Goal: Task Accomplishment & Management: Use online tool/utility

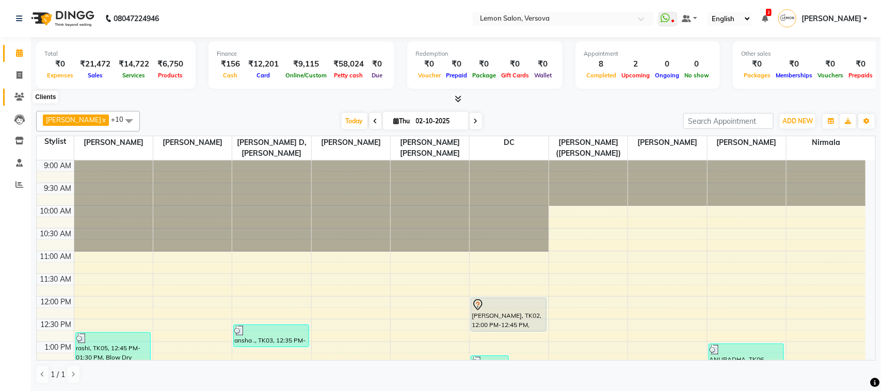
click at [20, 93] on icon at bounding box center [19, 97] width 10 height 8
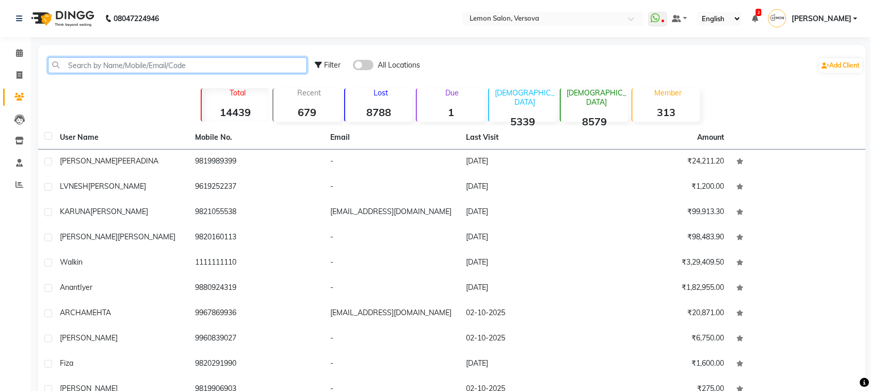
click at [63, 69] on input "text" at bounding box center [177, 65] width 259 height 16
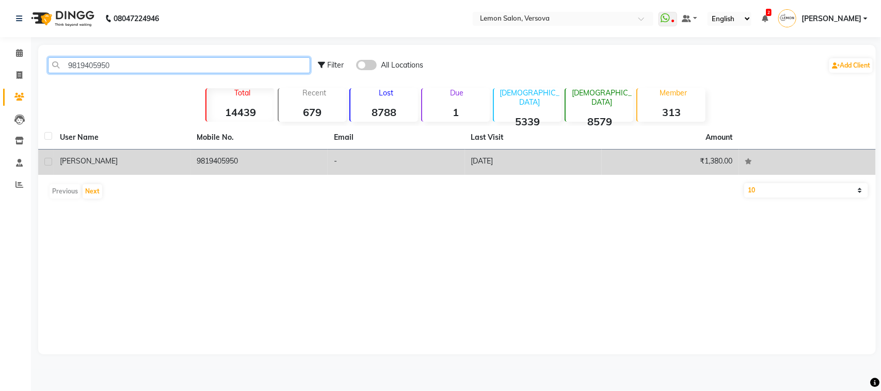
type input "9819405950"
click at [78, 164] on span "ABBAS" at bounding box center [89, 160] width 58 height 9
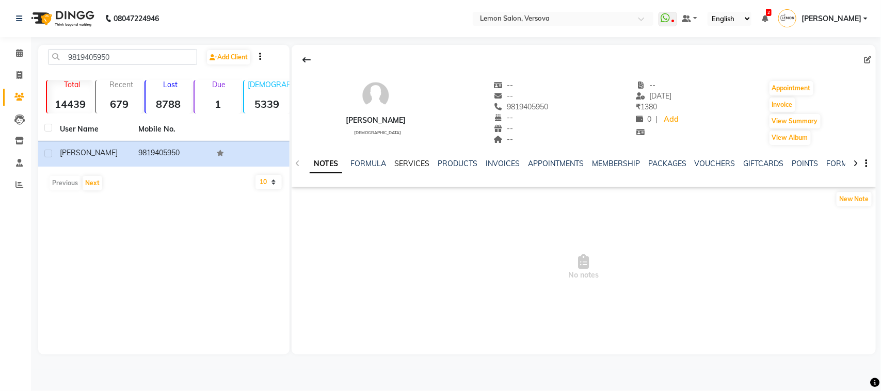
click at [419, 166] on link "SERVICES" at bounding box center [411, 163] width 35 height 9
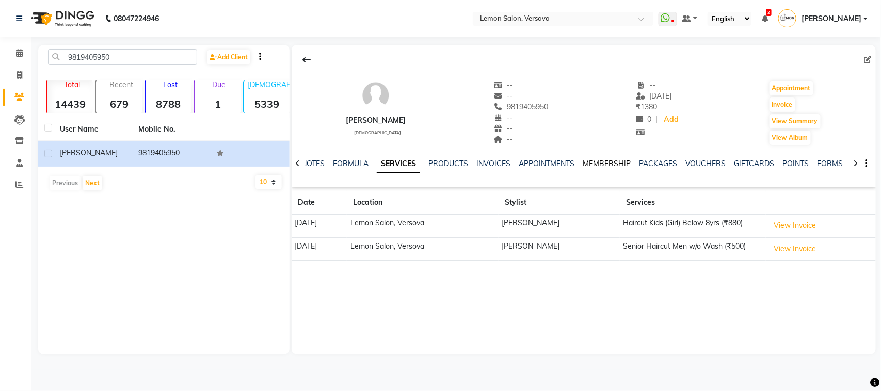
click at [593, 161] on link "MEMBERSHIP" at bounding box center [607, 163] width 48 height 9
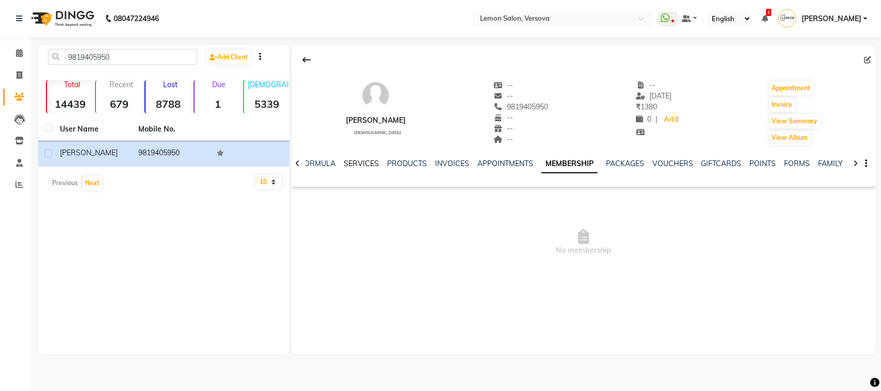
click at [355, 164] on link "SERVICES" at bounding box center [361, 163] width 35 height 9
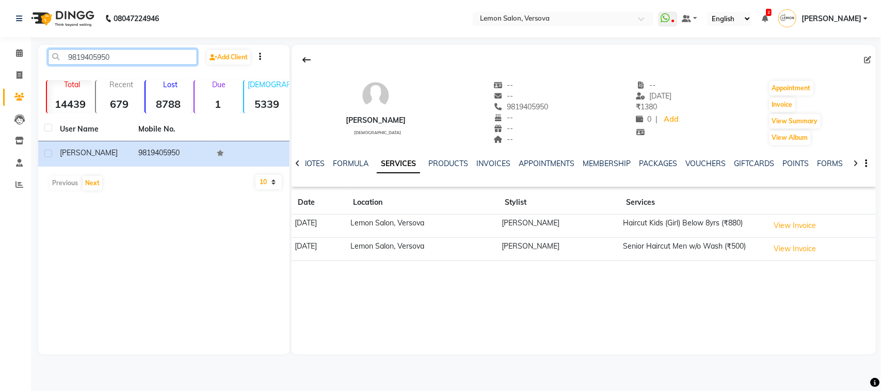
click at [124, 57] on input "9819405950" at bounding box center [122, 57] width 149 height 16
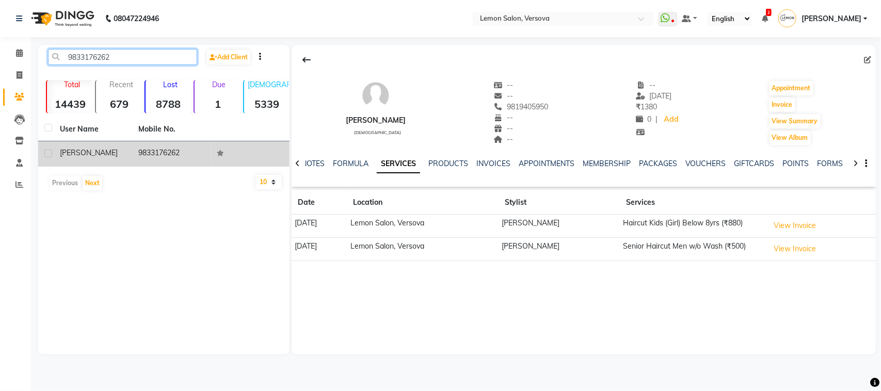
type input "9833176262"
click at [108, 161] on td "Saif" at bounding box center [93, 153] width 78 height 25
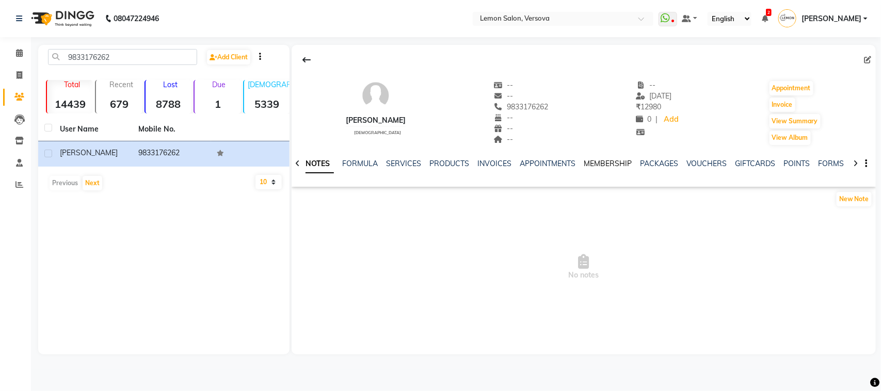
click at [615, 166] on link "MEMBERSHIP" at bounding box center [608, 163] width 48 height 9
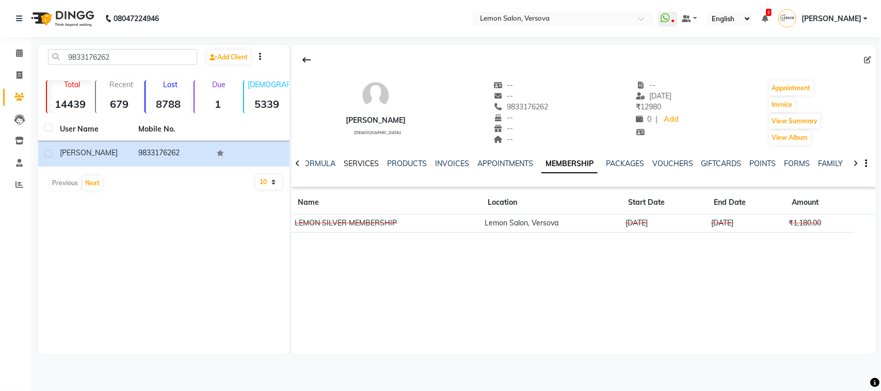
click at [357, 164] on link "SERVICES" at bounding box center [361, 163] width 35 height 9
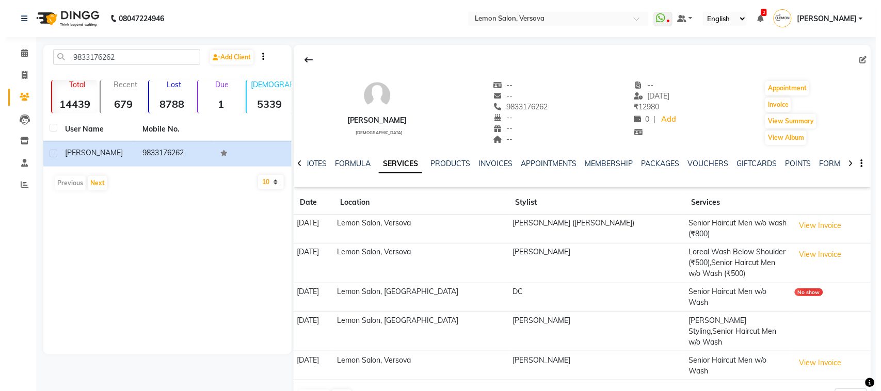
scroll to position [7, 0]
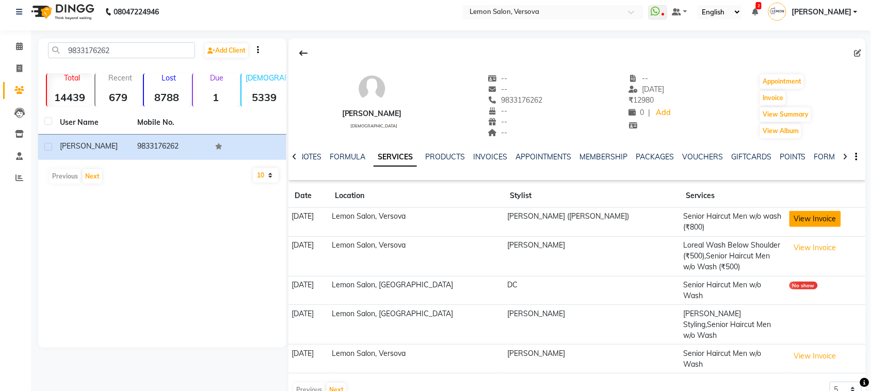
click at [790, 222] on button "View Invoice" at bounding box center [816, 219] width 52 height 16
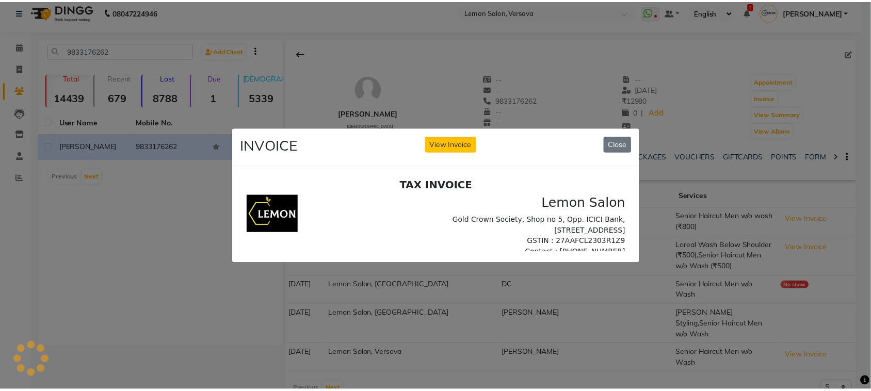
scroll to position [0, 0]
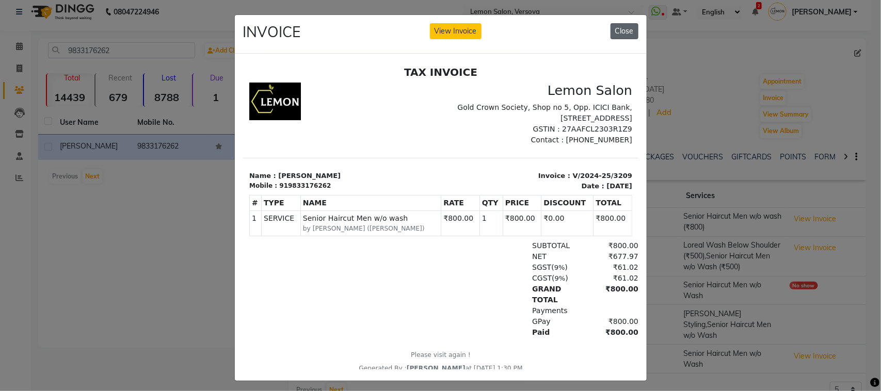
click at [622, 33] on button "Close" at bounding box center [625, 31] width 28 height 16
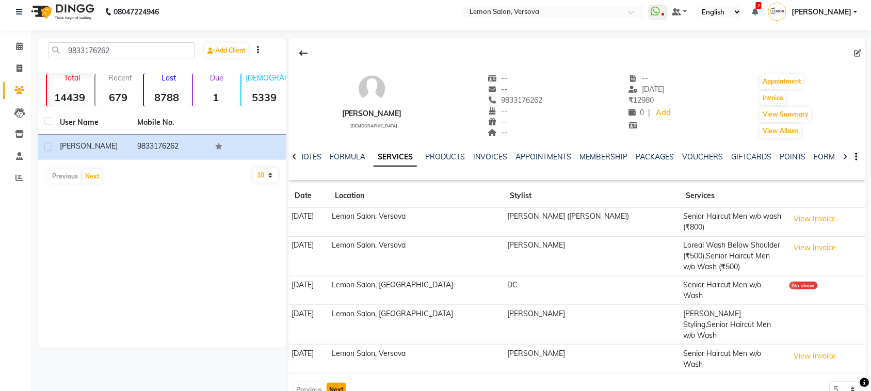
click at [337, 383] on button "Next" at bounding box center [337, 390] width 20 height 14
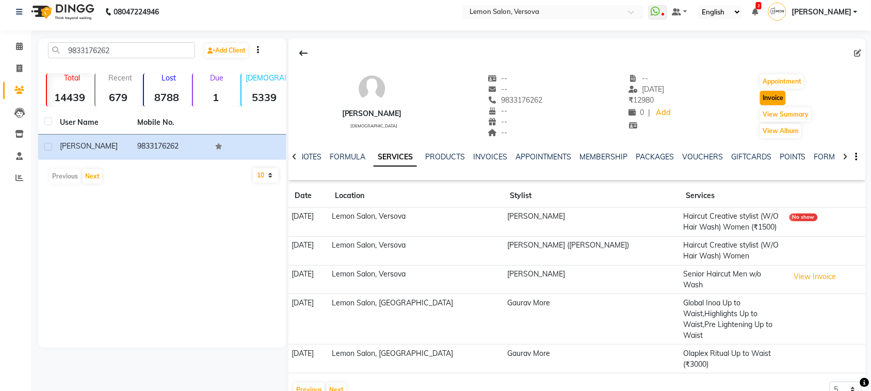
click at [768, 101] on button "Invoice" at bounding box center [773, 98] width 26 height 14
select select "service"
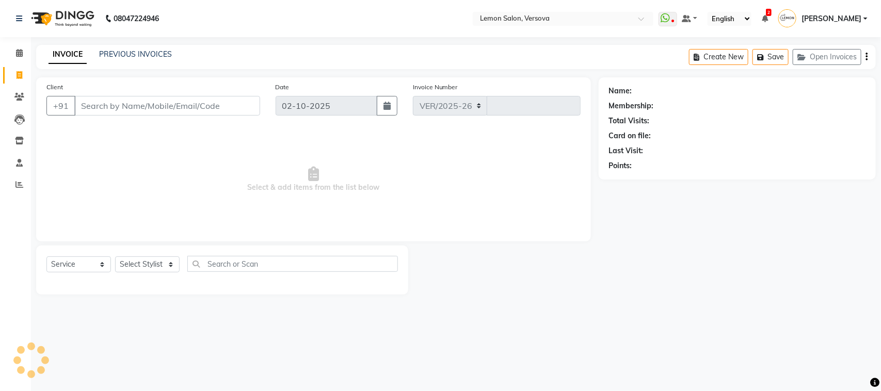
select select "564"
type input "2801"
type input "9833176262"
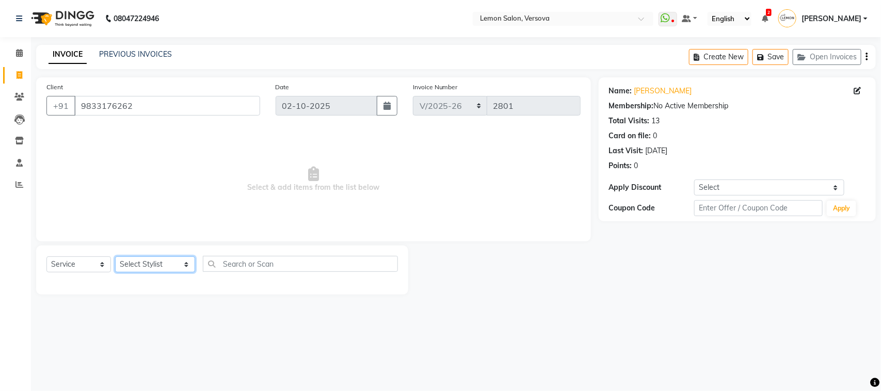
click at [132, 262] on select "Select Stylist Alim Shah Asif Salmani DC Kassar Sahil Margaret Marshak D,souza …" at bounding box center [155, 265] width 80 height 16
select select "7886"
click at [115, 257] on select "Select Stylist Alim Shah Asif Salmani DC Kassar Sahil Margaret Marshak D,souza …" at bounding box center [155, 265] width 80 height 16
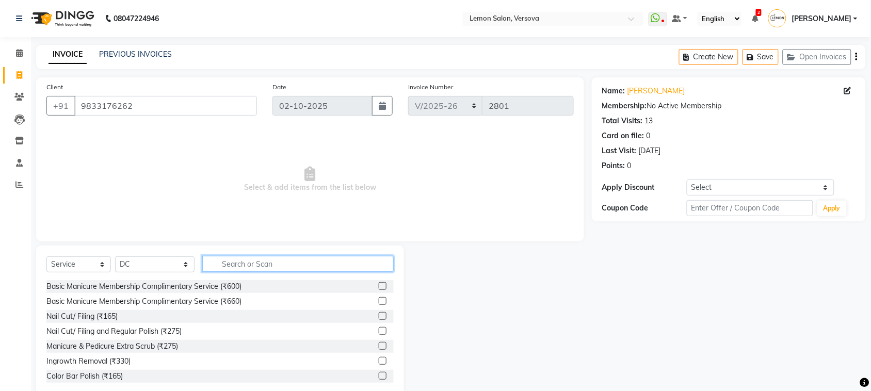
click at [256, 261] on input "text" at bounding box center [298, 264] width 192 height 16
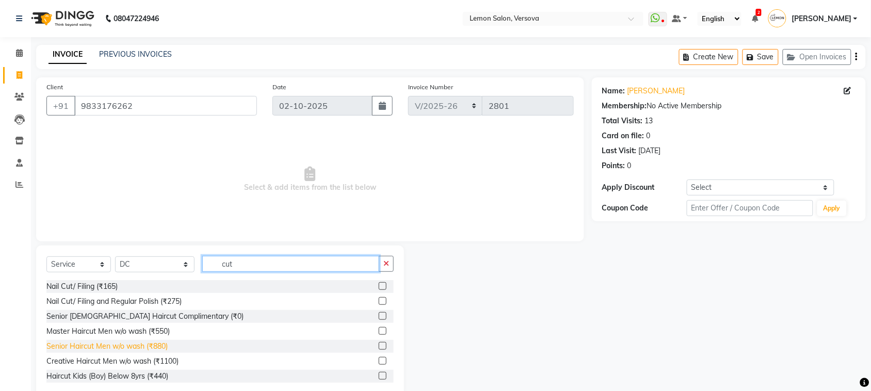
type input "cut"
click at [154, 350] on div "Senior Haircut Men w/o wash (₹880)" at bounding box center [106, 346] width 121 height 11
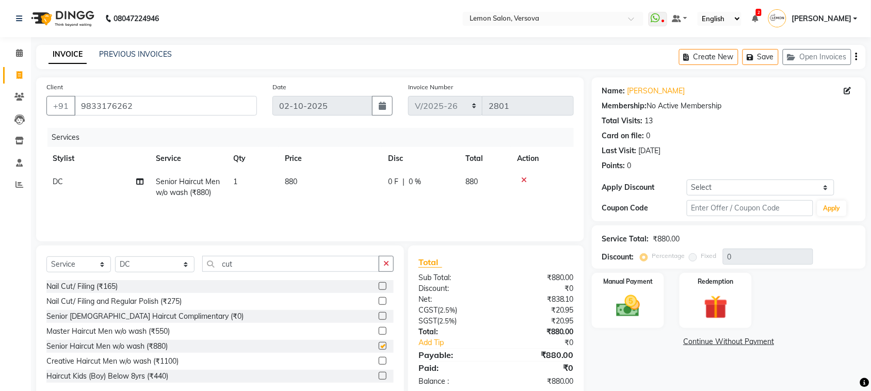
checkbox input "false"
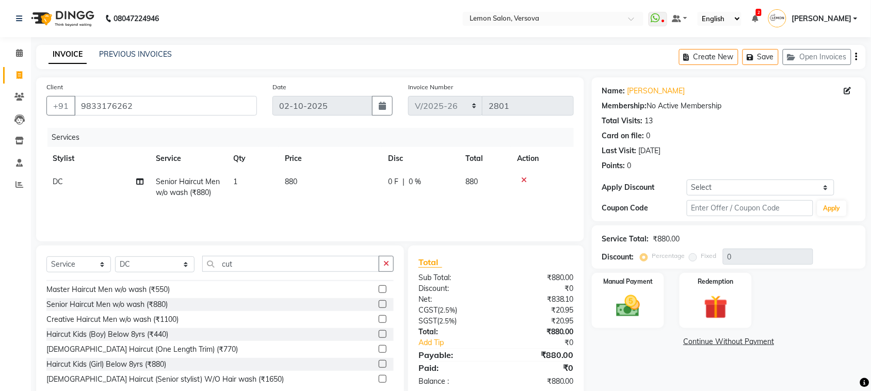
scroll to position [65, 0]
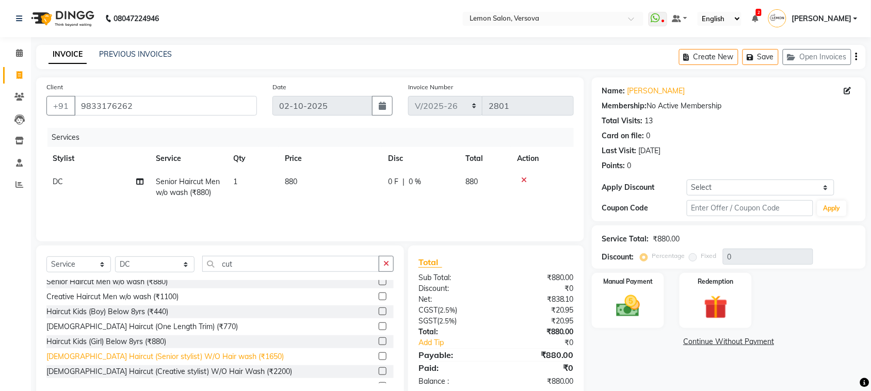
click at [196, 357] on div "Female Haircut (Senior stylist) W/O Hair wash (₹1650)" at bounding box center [164, 357] width 237 height 11
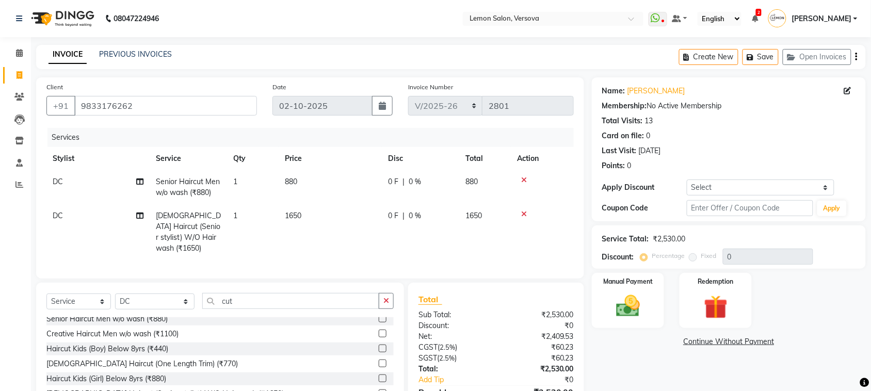
checkbox input "false"
click at [524, 181] on icon at bounding box center [524, 180] width 6 height 7
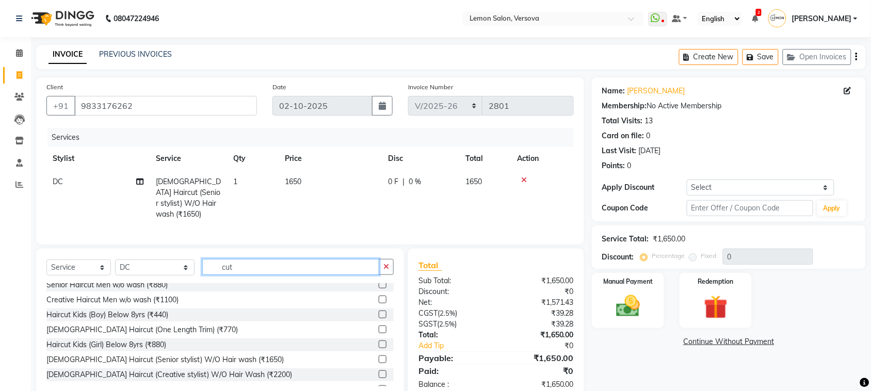
click at [282, 267] on input "cut" at bounding box center [290, 267] width 177 height 16
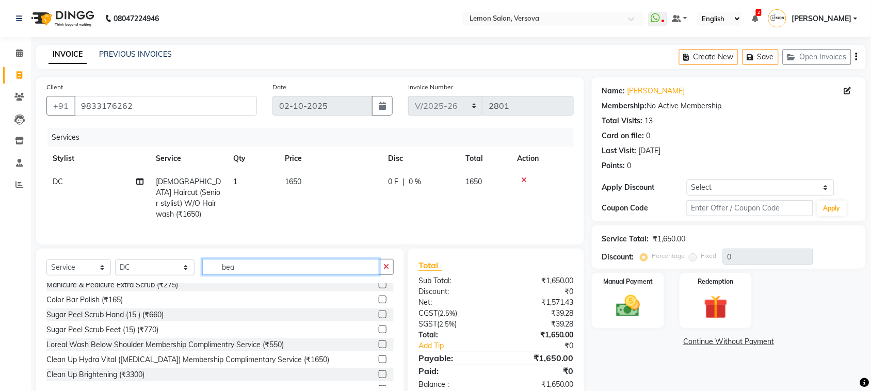
scroll to position [0, 0]
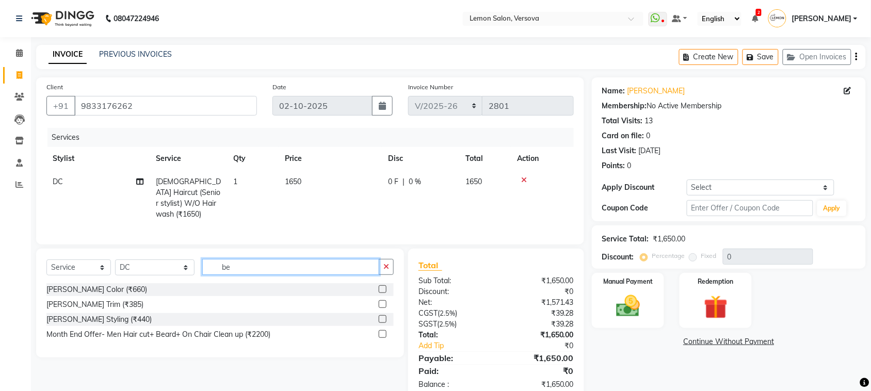
type input "b"
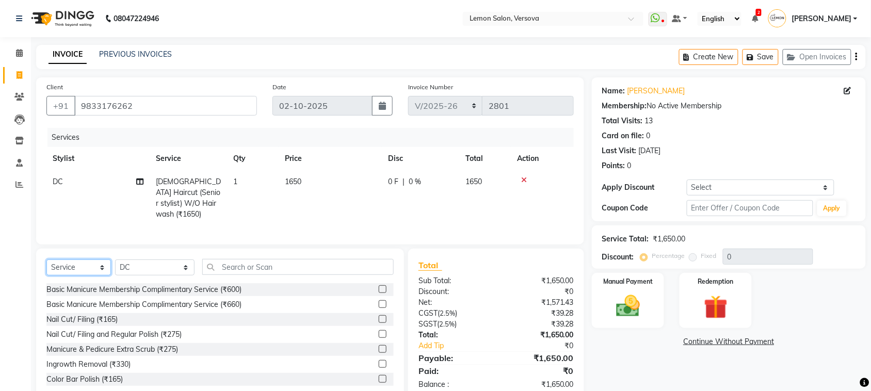
drag, startPoint x: 76, startPoint y: 258, endPoint x: 79, endPoint y: 266, distance: 8.7
click at [76, 260] on select "Select Service Product Membership Package Voucher Prepaid Gift Card" at bounding box center [78, 268] width 65 height 16
click at [46, 260] on select "Select Service Product Membership Package Voucher Prepaid Gift Card" at bounding box center [78, 268] width 65 height 16
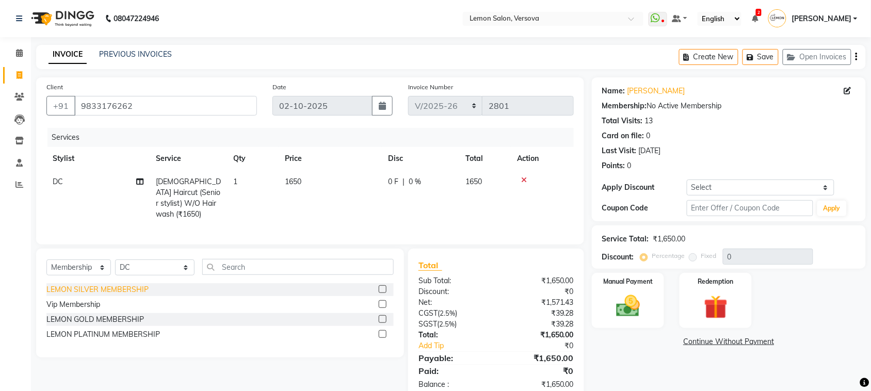
click at [114, 288] on div "LEMON SILVER MEMBERSHIP" at bounding box center [97, 289] width 102 height 11
select select "select"
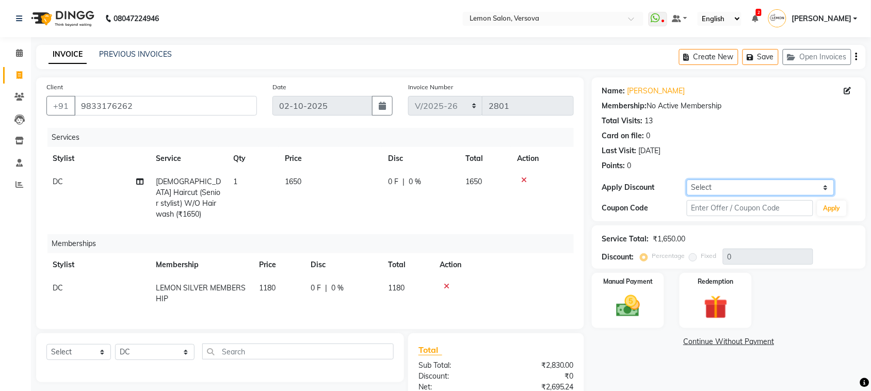
click at [773, 188] on select "Select Coupon → Abc" at bounding box center [761, 188] width 148 height 16
select select "1: Object"
click at [687, 180] on select "Select Coupon → Abc" at bounding box center [761, 188] width 148 height 16
type input "20"
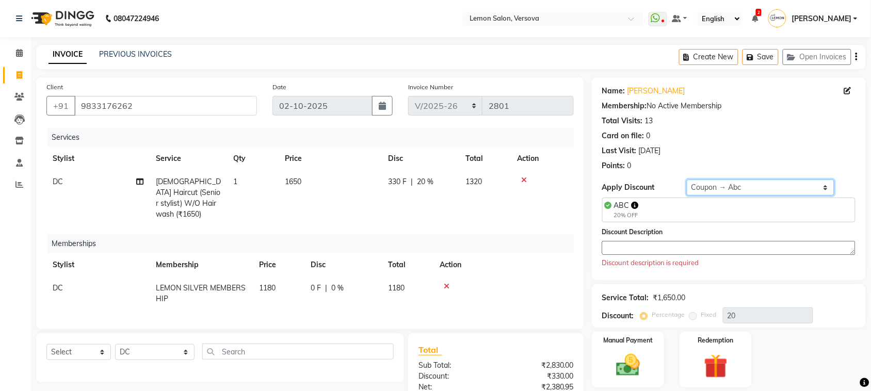
scroll to position [107, 0]
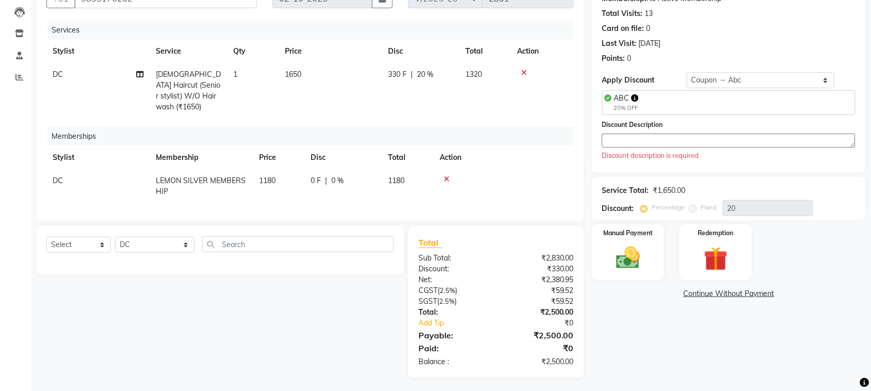
click at [760, 145] on textarea at bounding box center [728, 141] width 253 height 14
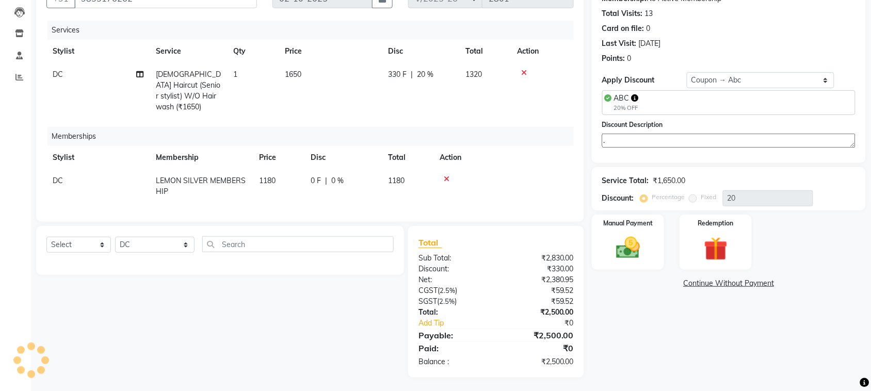
type textarea "."
click at [52, 76] on td "DC" at bounding box center [97, 91] width 103 height 56
select select "7886"
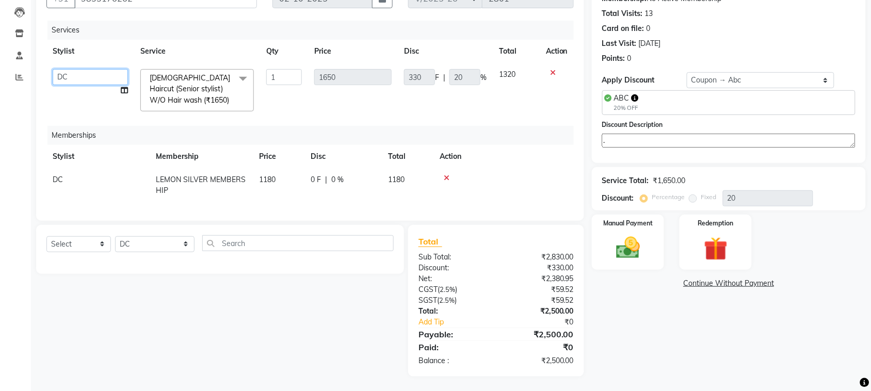
click at [68, 79] on select "Alim Shah Asif Salmani DC Kassar Sahil Margaret Marshak D,souza Milind Kumar Ra…" at bounding box center [90, 77] width 75 height 16
select select "20640"
click at [109, 180] on td "DC" at bounding box center [97, 185] width 103 height 34
select select "7886"
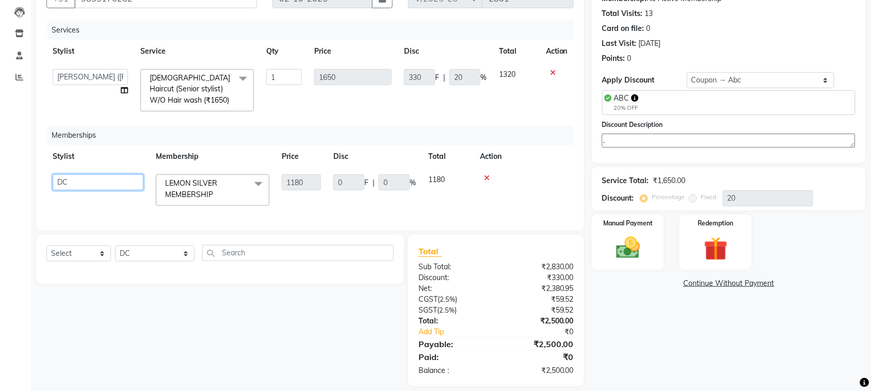
click at [109, 180] on select "Alim Shah Asif Salmani DC Kassar Sahil Margaret Marshak D,souza Milind Kumar Ra…" at bounding box center [98, 182] width 91 height 16
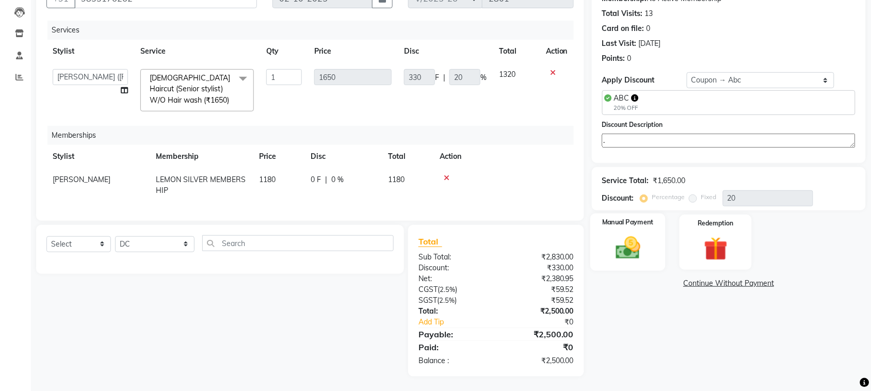
click at [650, 252] on div "Manual Payment" at bounding box center [628, 243] width 75 height 58
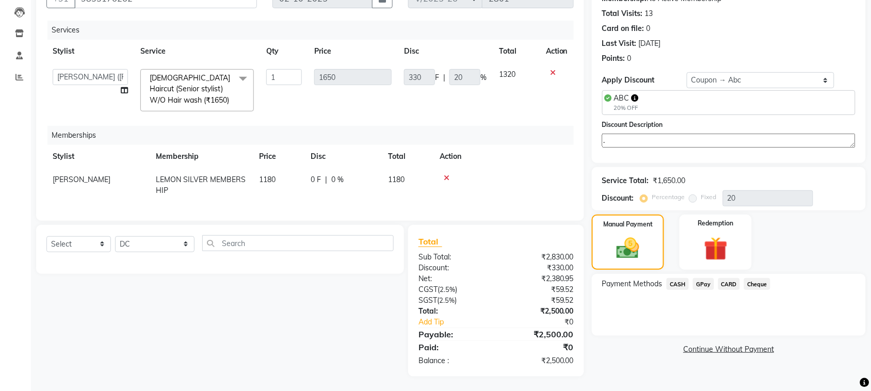
click at [701, 279] on span "GPay" at bounding box center [703, 284] width 21 height 12
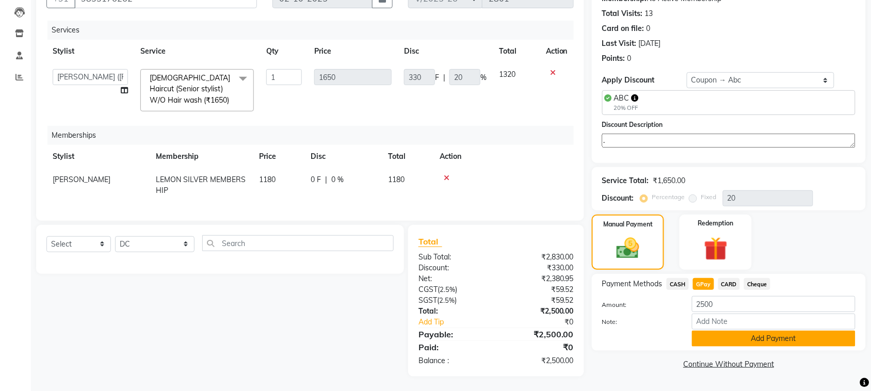
click at [713, 336] on button "Add Payment" at bounding box center [774, 339] width 164 height 16
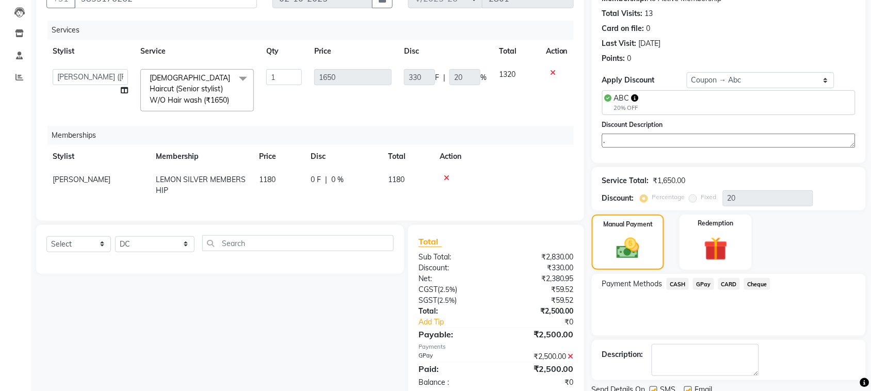
scroll to position [147, 0]
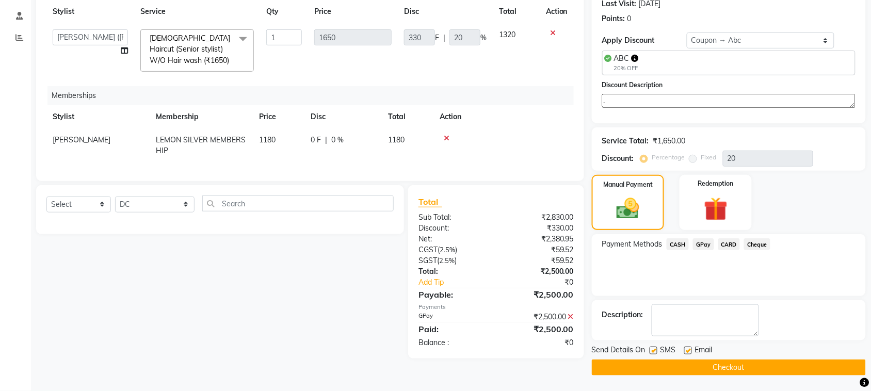
click at [651, 352] on label at bounding box center [654, 351] width 8 height 8
click at [651, 352] on input "checkbox" at bounding box center [653, 351] width 7 height 7
checkbox input "false"
click at [688, 352] on label at bounding box center [689, 351] width 8 height 8
click at [688, 352] on input "checkbox" at bounding box center [688, 351] width 7 height 7
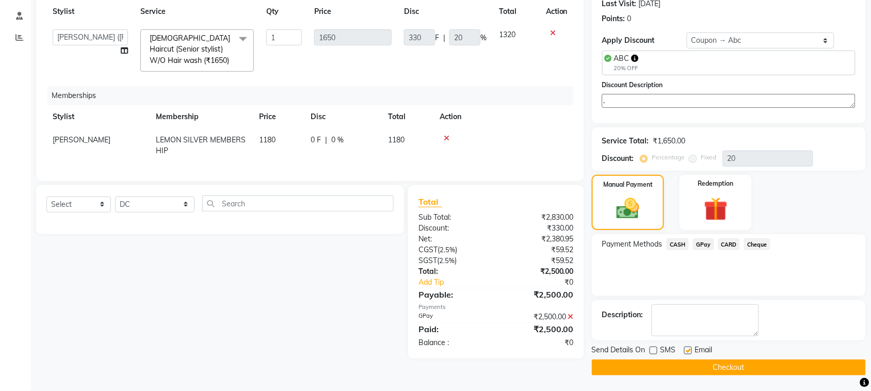
checkbox input "false"
click at [678, 365] on button "Checkout" at bounding box center [729, 368] width 274 height 16
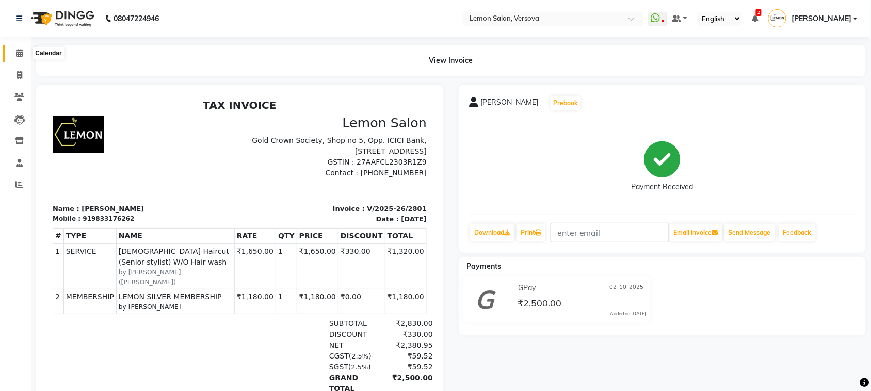
click at [24, 53] on span at bounding box center [19, 53] width 18 height 12
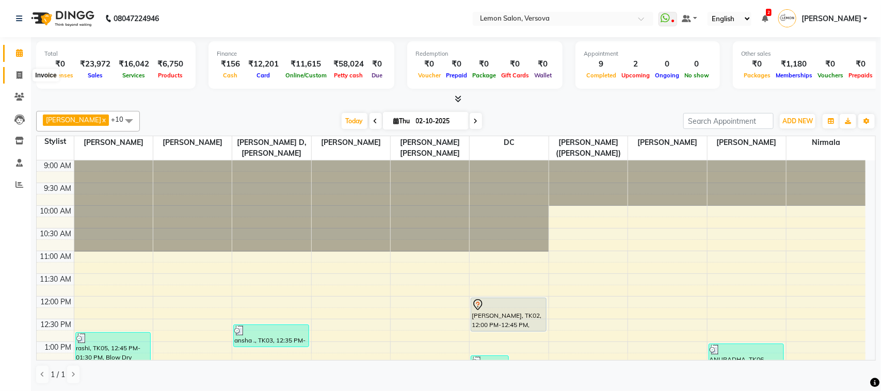
click at [21, 76] on icon at bounding box center [20, 75] width 6 height 8
select select "564"
select select "service"
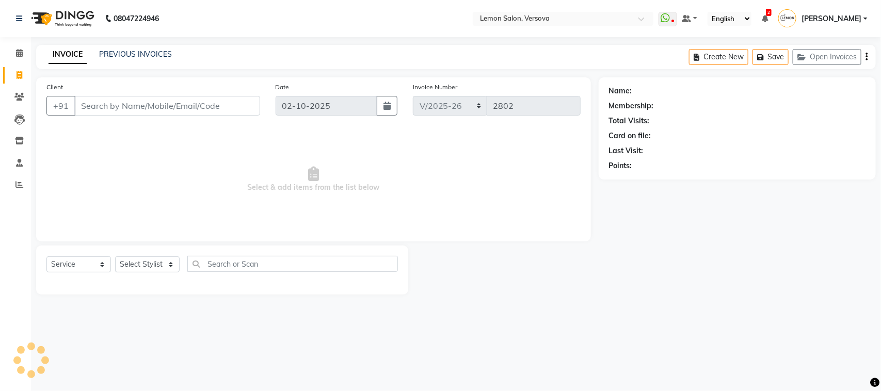
click at [121, 99] on input "Client" at bounding box center [167, 106] width 186 height 20
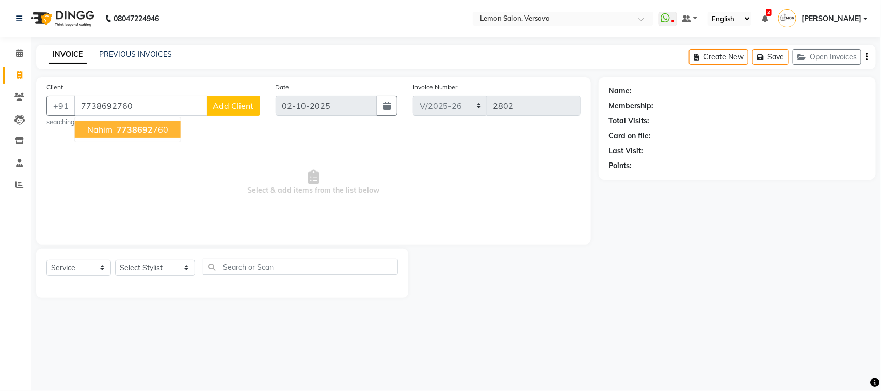
type input "7738692760"
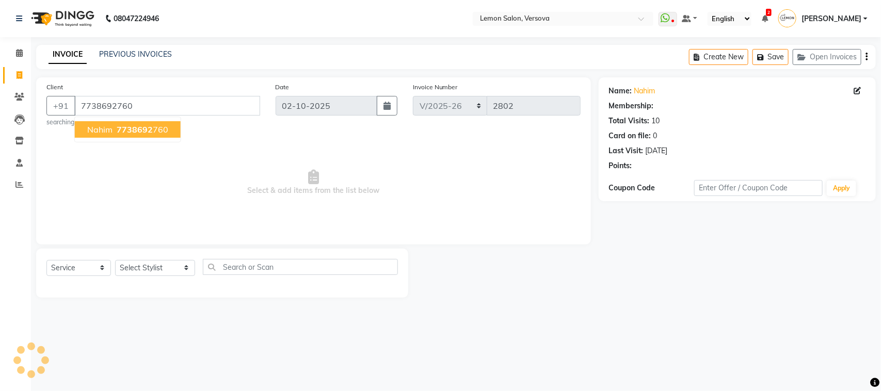
select select "1: Object"
click at [135, 237] on div "Client +91 7738692760 Nahim 7738692 760 searching... Date 02-10-2025 Invoice Nu…" at bounding box center [313, 160] width 555 height 167
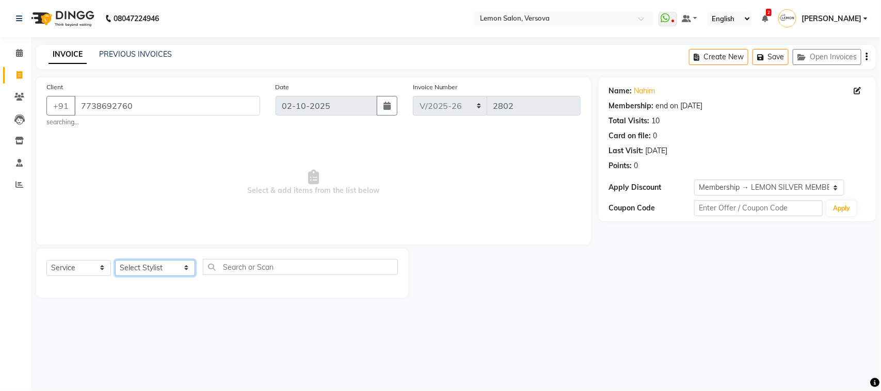
drag, startPoint x: 134, startPoint y: 272, endPoint x: 134, endPoint y: 262, distance: 9.3
click at [134, 271] on select "Select Stylist Alim Shah Asif Salmani DC Kassar Sahil Margaret Marshak D,souza …" at bounding box center [155, 268] width 80 height 16
click at [115, 260] on select "Select Stylist Alim Shah Asif Salmani DC Kassar Sahil Margaret Marshak D,souza …" at bounding box center [155, 268] width 80 height 16
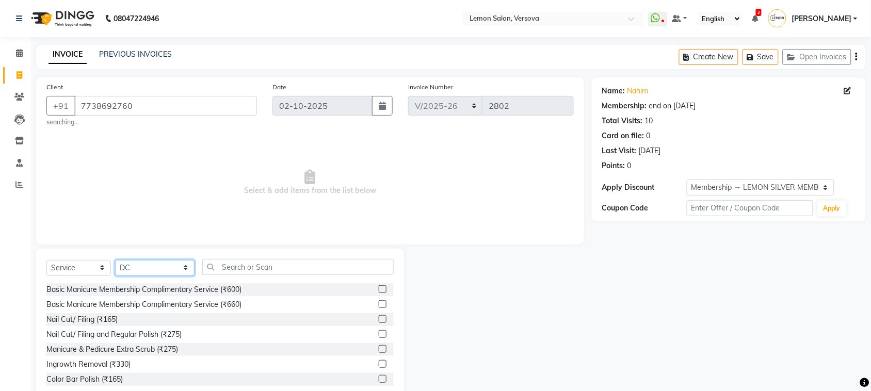
drag, startPoint x: 148, startPoint y: 267, endPoint x: 148, endPoint y: 261, distance: 6.7
click at [148, 267] on select "Select Stylist Alim Shah Asif Salmani DC Kassar Sahil Margaret Marshak D,souza …" at bounding box center [154, 268] width 79 height 16
select select "7410"
click at [115, 260] on select "Select Stylist Alim Shah Asif Salmani DC Kassar Sahil Margaret Marshak D,souza …" at bounding box center [154, 268] width 79 height 16
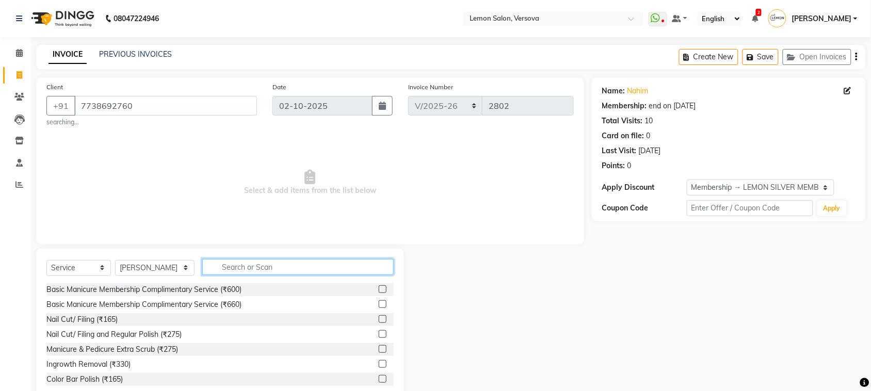
click at [248, 265] on input "text" at bounding box center [298, 267] width 192 height 16
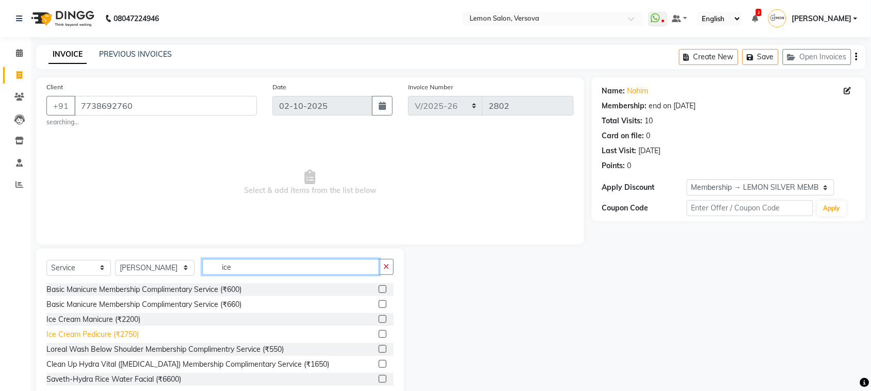
type input "ice"
click at [122, 332] on div "Ice Cream Pedicure (₹2750)" at bounding box center [92, 334] width 92 height 11
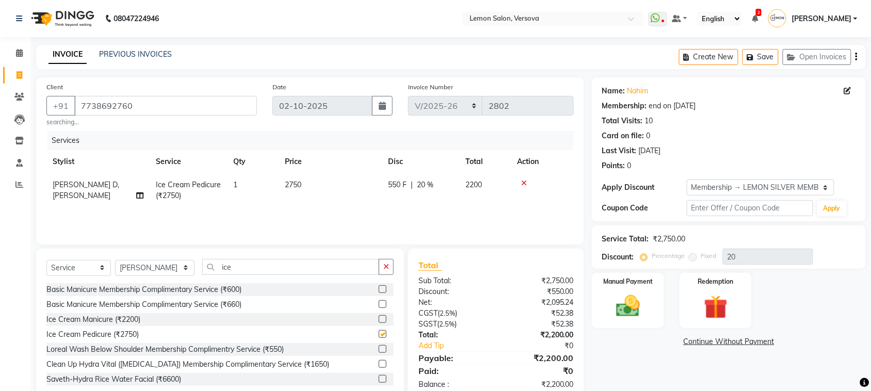
checkbox input "false"
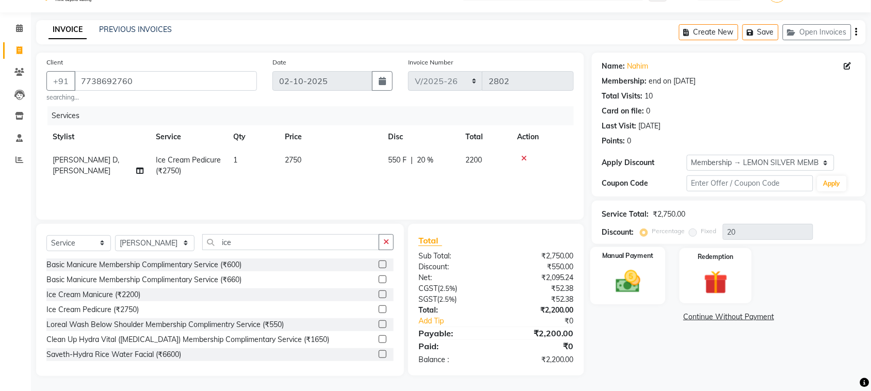
click at [644, 265] on div "Manual Payment" at bounding box center [628, 276] width 75 height 58
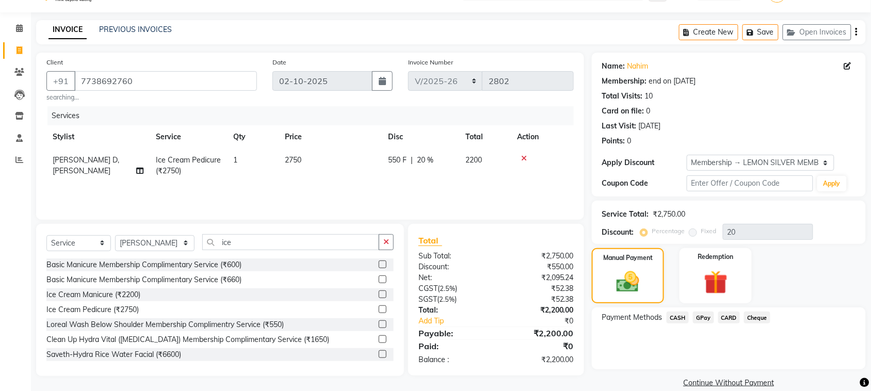
click at [701, 316] on span "GPay" at bounding box center [703, 318] width 21 height 12
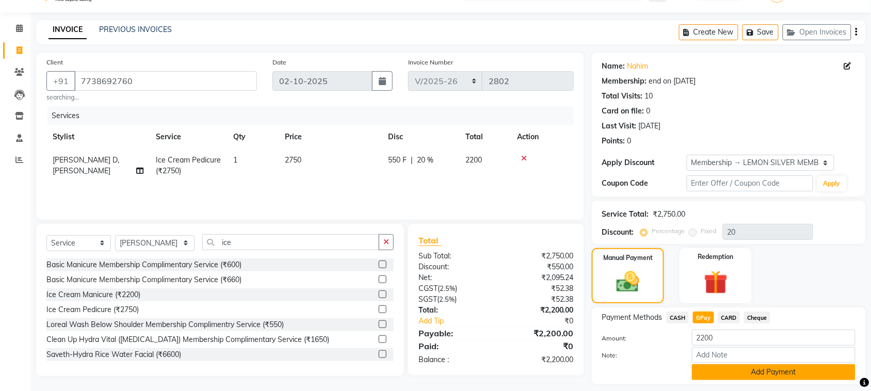
drag, startPoint x: 725, startPoint y: 367, endPoint x: 726, endPoint y: 372, distance: 5.7
click at [726, 367] on button "Add Payment" at bounding box center [774, 372] width 164 height 16
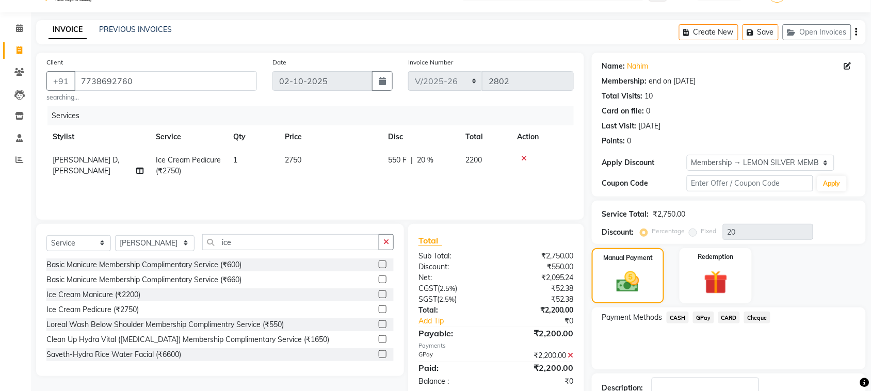
scroll to position [99, 0]
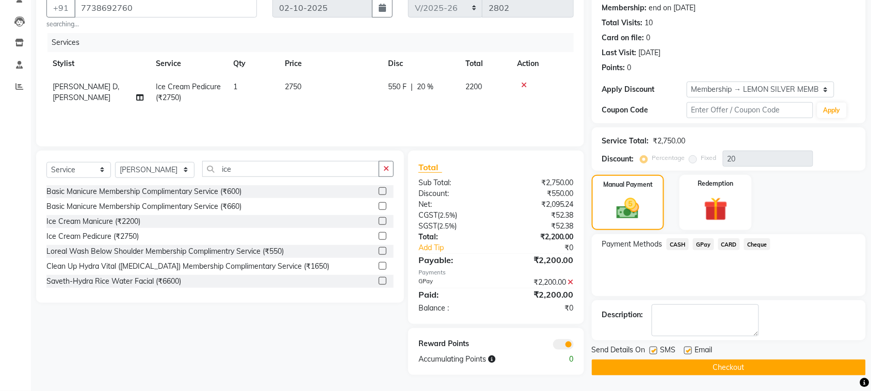
click at [656, 351] on label at bounding box center [654, 351] width 8 height 8
click at [656, 351] on input "checkbox" at bounding box center [653, 351] width 7 height 7
checkbox input "false"
click at [685, 350] on label at bounding box center [689, 351] width 8 height 8
click at [685, 350] on input "checkbox" at bounding box center [688, 351] width 7 height 7
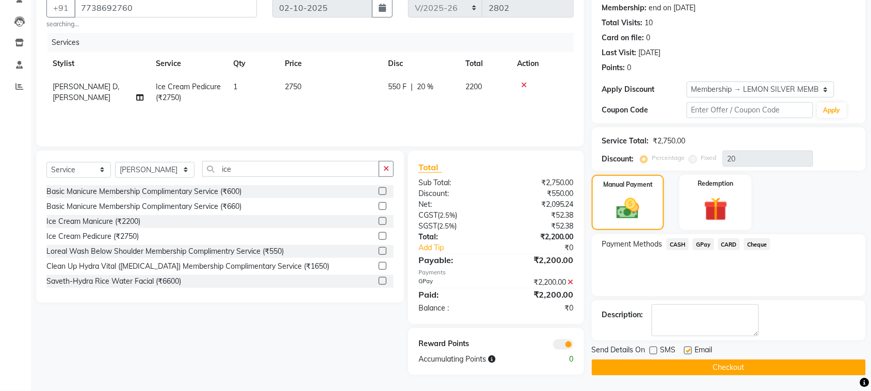
checkbox input "false"
click at [659, 368] on button "Checkout" at bounding box center [729, 368] width 274 height 16
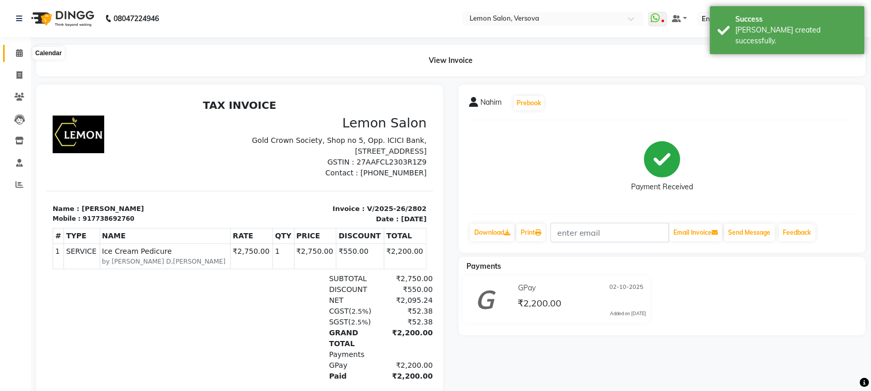
click at [18, 50] on icon at bounding box center [19, 53] width 7 height 8
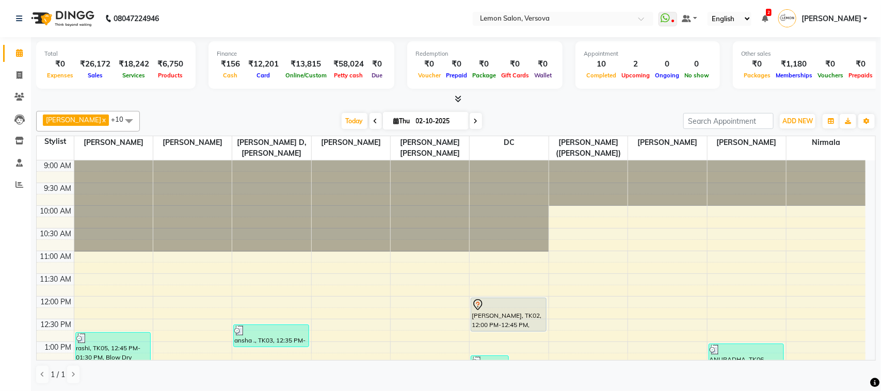
click at [458, 99] on icon at bounding box center [458, 99] width 7 height 8
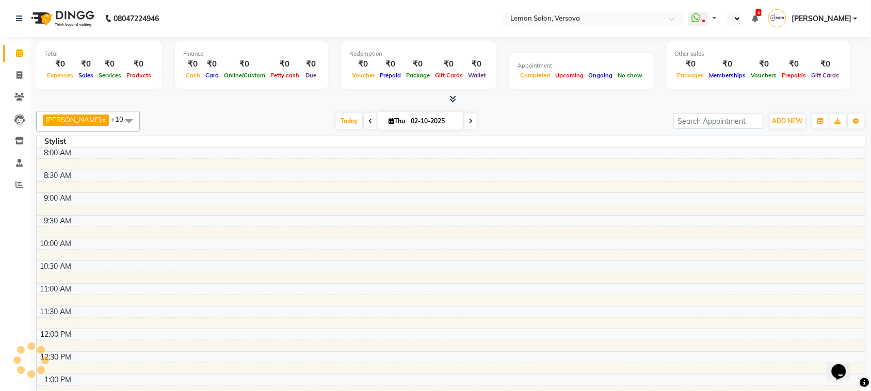
select select "en"
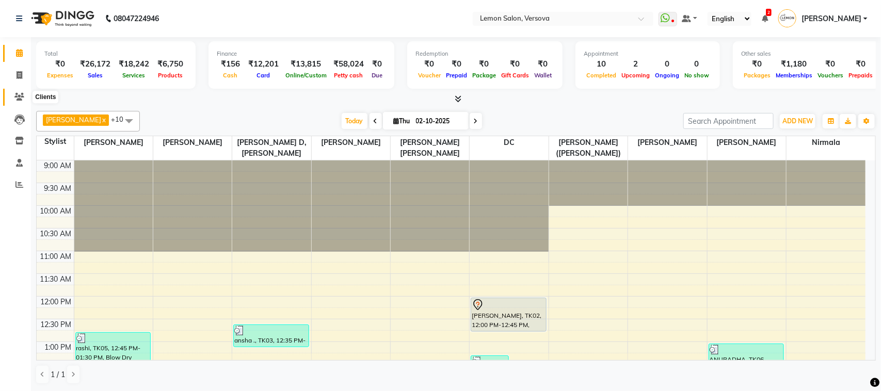
click at [21, 100] on icon at bounding box center [19, 97] width 10 height 8
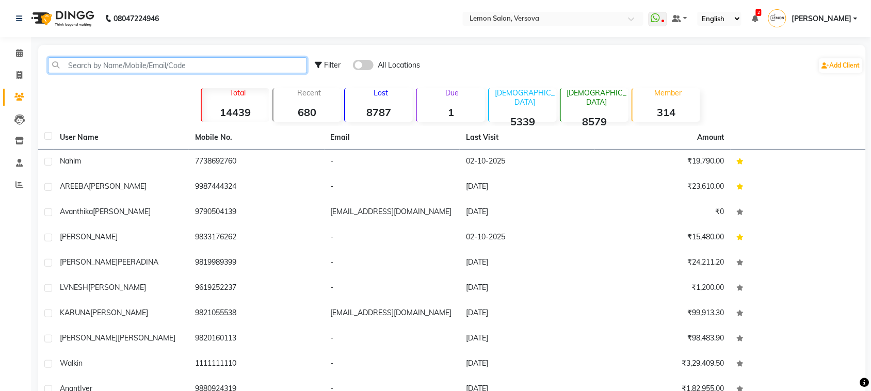
click at [135, 70] on input "text" at bounding box center [177, 65] width 259 height 16
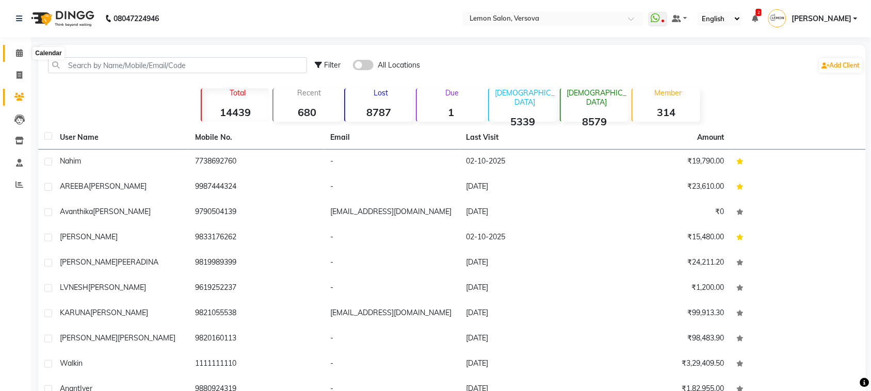
click at [14, 52] on span at bounding box center [19, 53] width 18 height 12
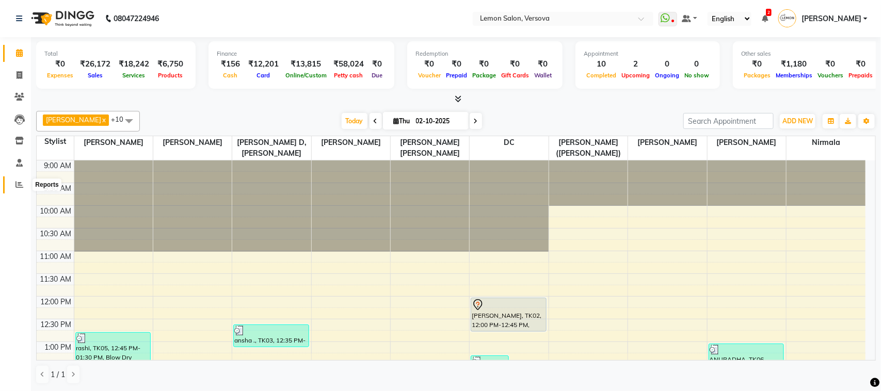
click at [19, 189] on span at bounding box center [19, 185] width 18 height 12
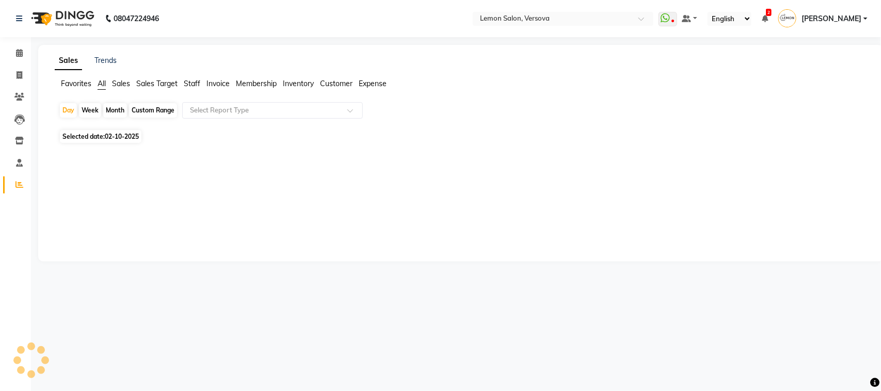
click at [195, 87] on span "Staff" at bounding box center [192, 83] width 17 height 9
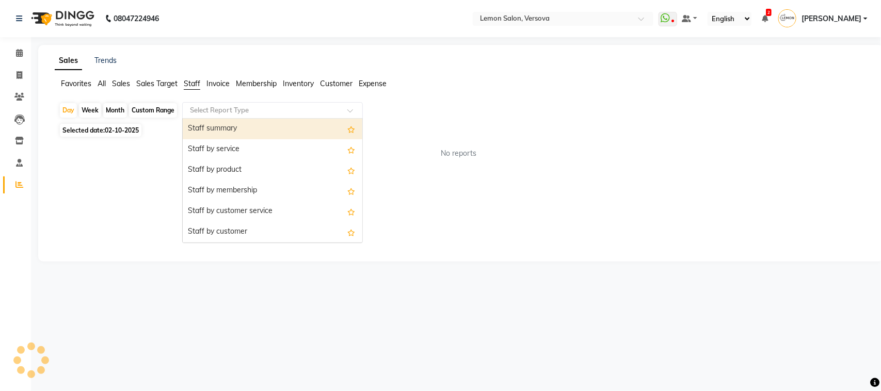
click at [197, 113] on input "text" at bounding box center [262, 110] width 149 height 10
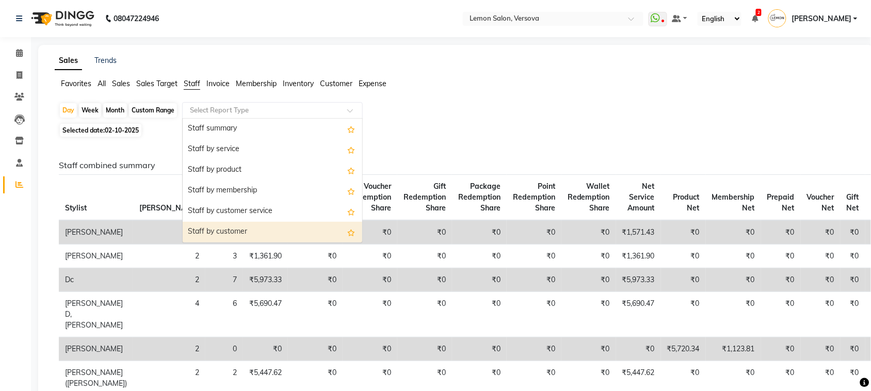
click at [230, 233] on div "Staff by customer" at bounding box center [273, 232] width 180 height 21
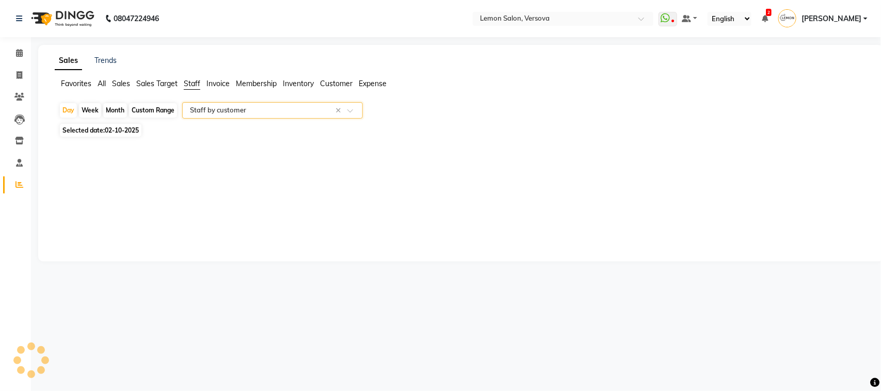
select select "csv"
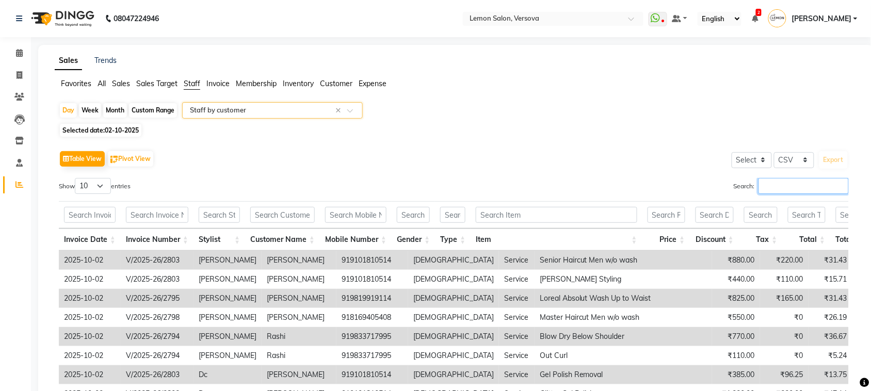
click at [846, 187] on input "Search:" at bounding box center [804, 186] width 90 height 16
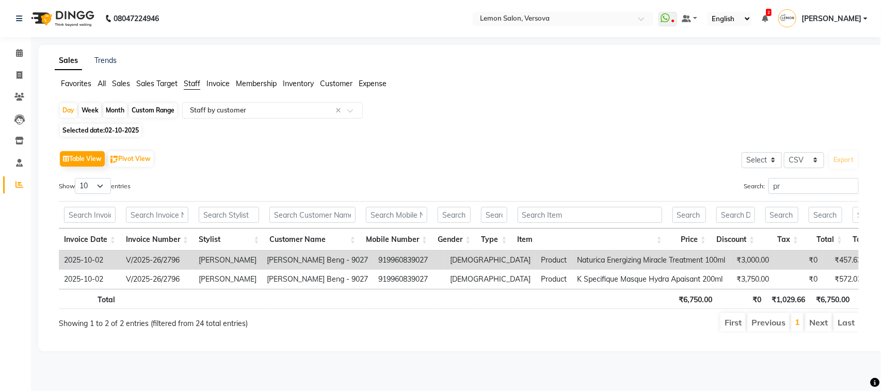
click at [150, 261] on td "V/2025-26/2796" at bounding box center [157, 260] width 73 height 19
copy td "V/2025-26/2796"
click at [816, 184] on input "pr" at bounding box center [814, 186] width 90 height 16
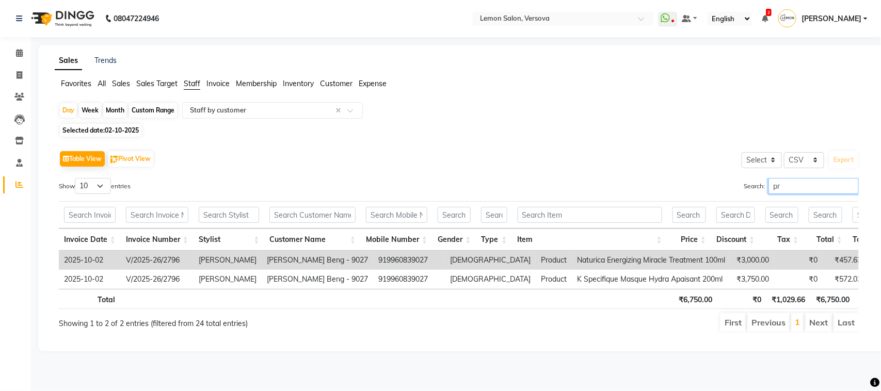
type input "p"
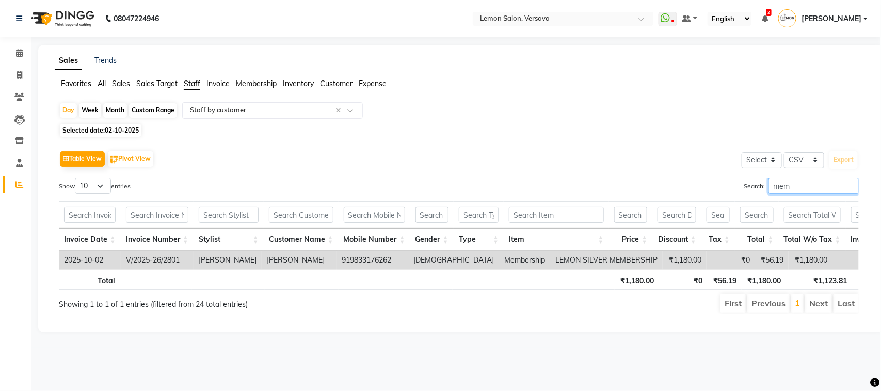
type input "mem"
click at [147, 262] on td "V/2025-26/2801" at bounding box center [157, 260] width 73 height 19
copy td "V/2025-26/2801"
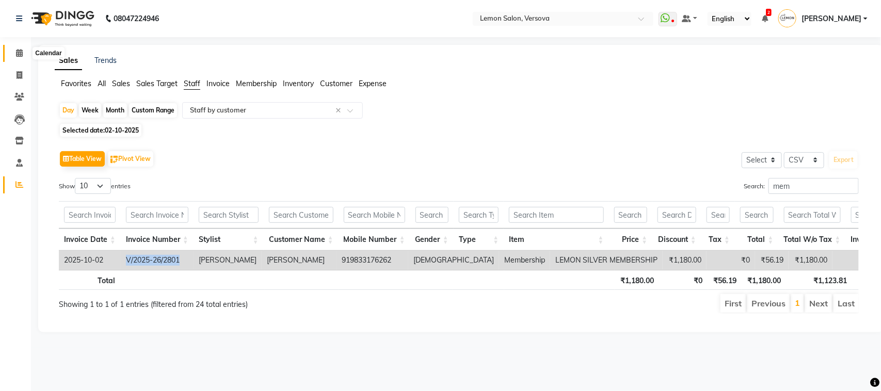
click at [14, 55] on span at bounding box center [19, 53] width 18 height 12
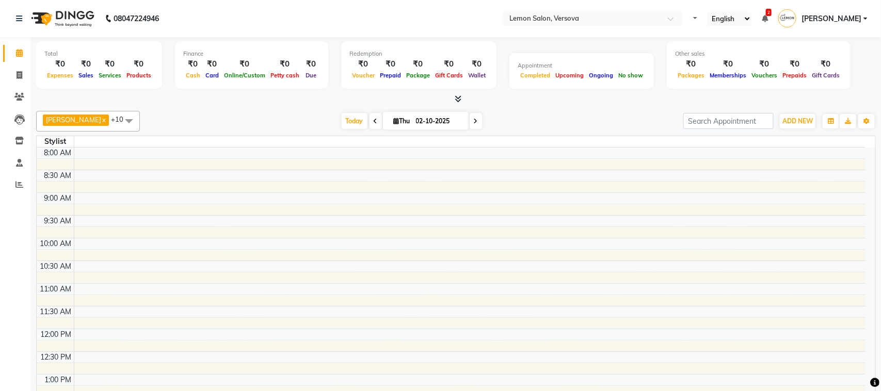
select select "en"
